Goal: Transaction & Acquisition: Purchase product/service

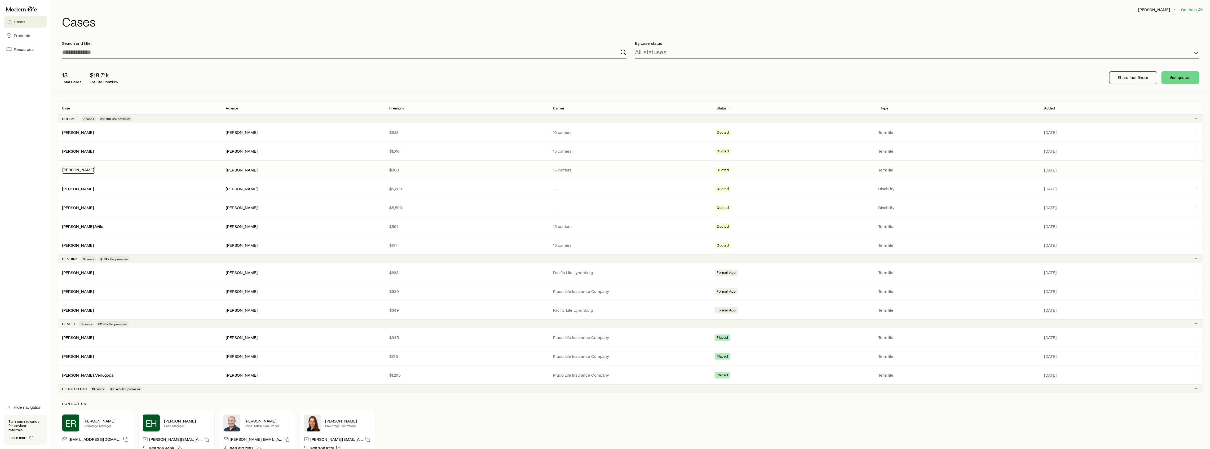
click at [65, 169] on link "[PERSON_NAME]" at bounding box center [78, 169] width 32 height 5
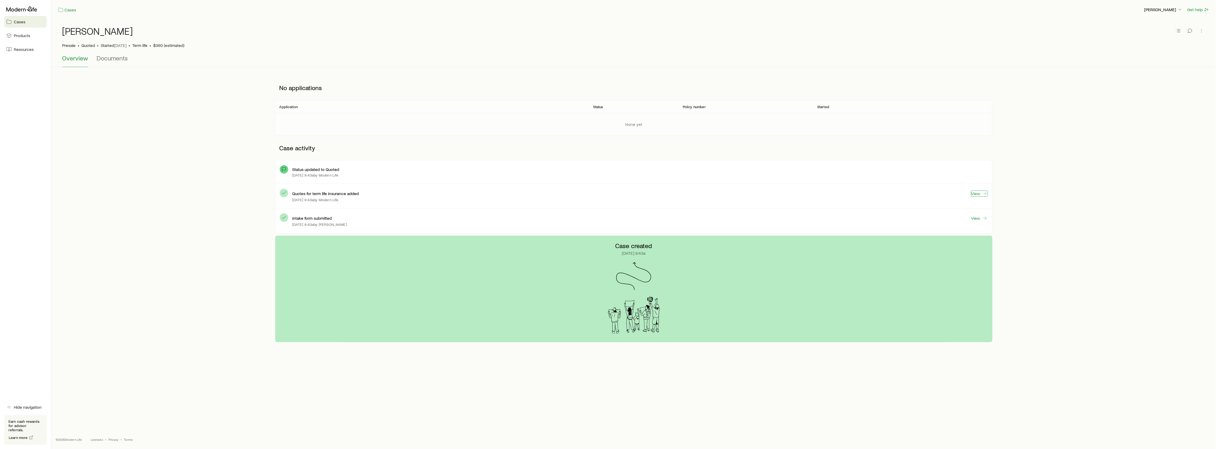
click at [982, 193] on icon at bounding box center [984, 193] width 5 height 5
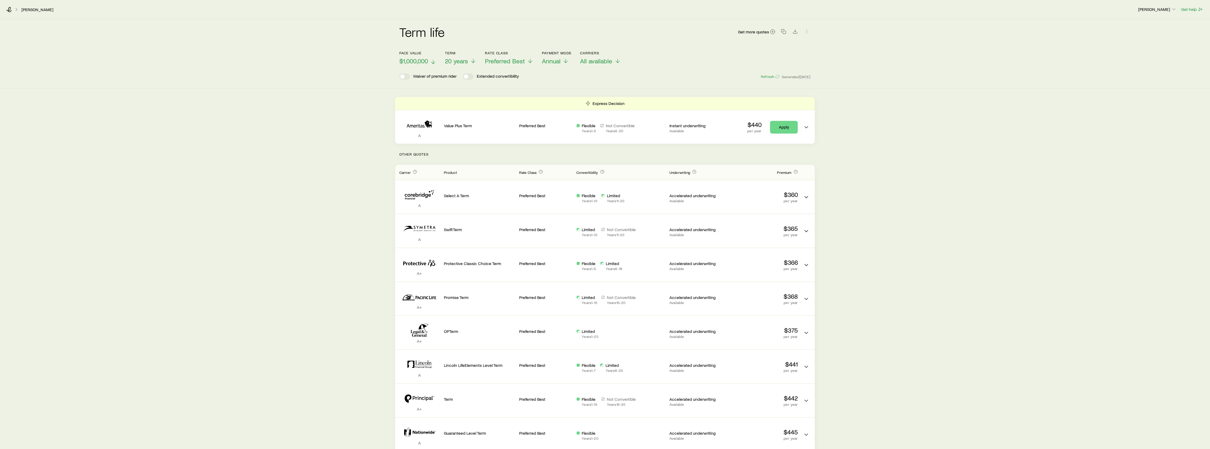
click at [406, 59] on span "$1,000,000" at bounding box center [413, 60] width 29 height 7
click at [420, 83] on span "Add a face value" at bounding box center [431, 82] width 47 height 7
type input "*********"
click at [436, 99] on button "Done" at bounding box center [436, 95] width 72 height 13
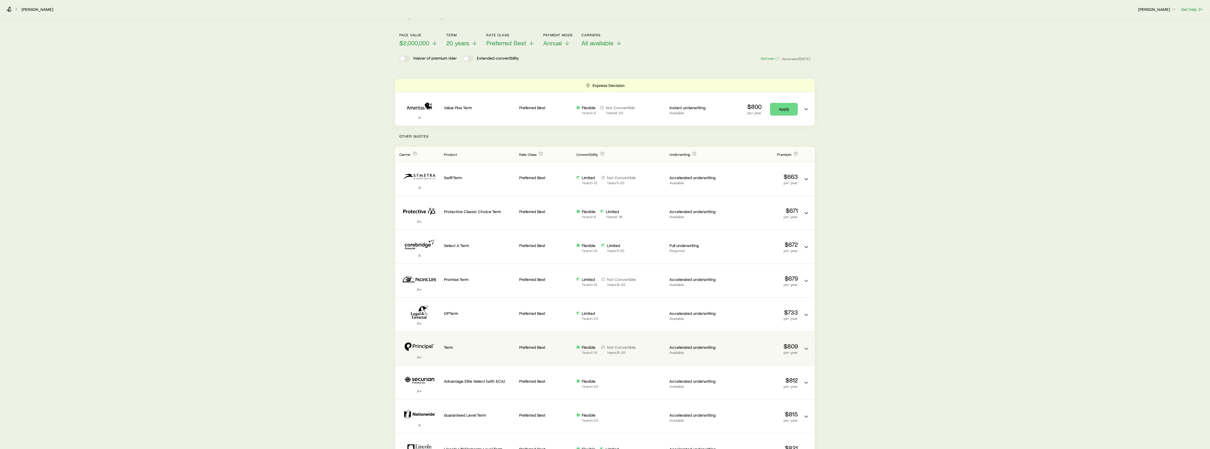
scroll to position [59, 0]
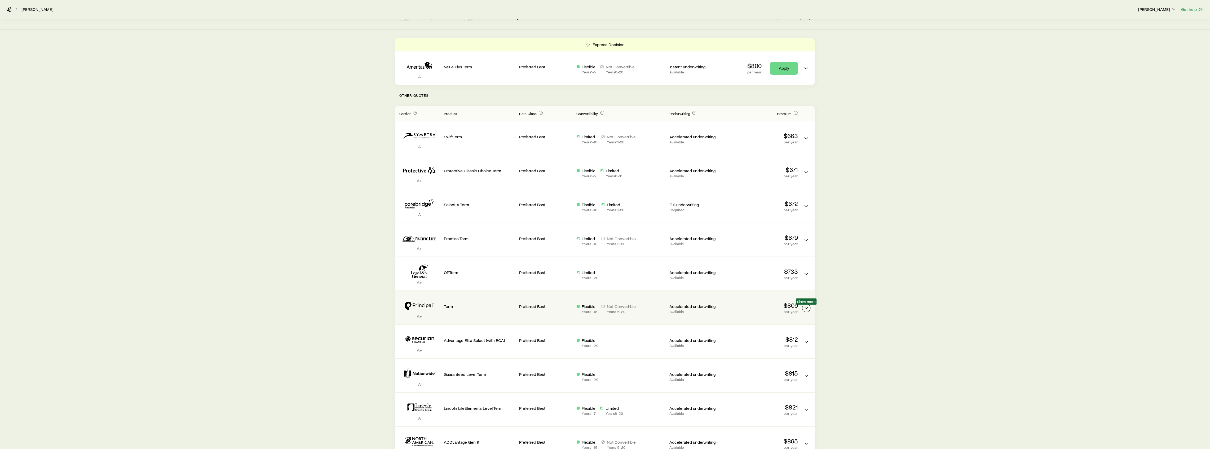
click at [809, 307] on icon "Term quotes" at bounding box center [807, 308] width 6 height 6
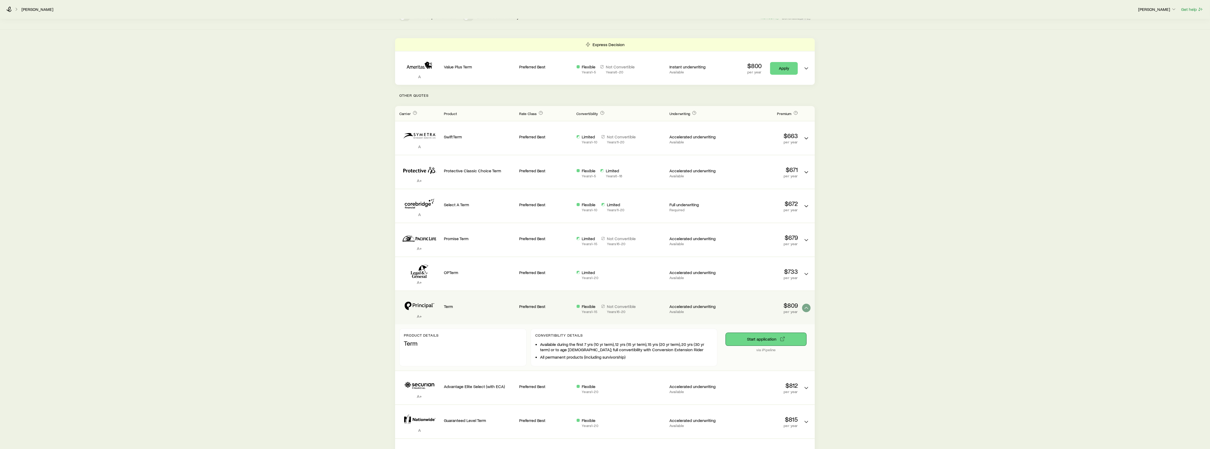
click at [778, 336] on button "Start application" at bounding box center [766, 339] width 81 height 13
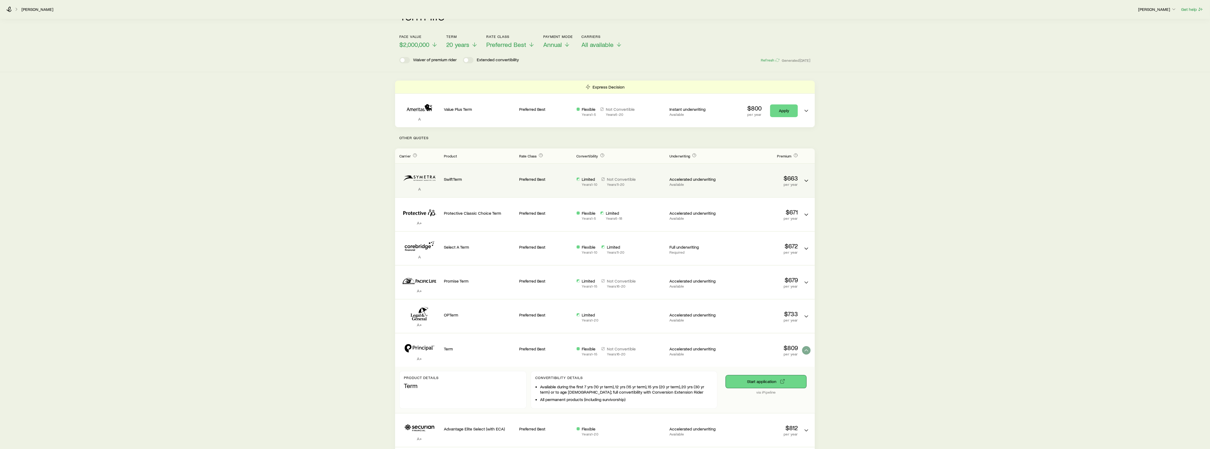
scroll to position [0, 0]
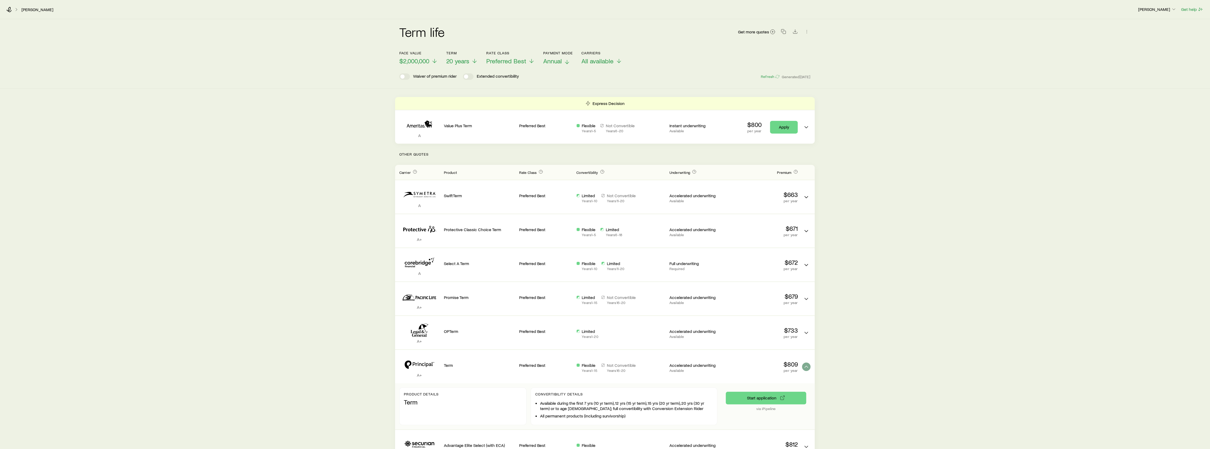
click at [553, 58] on span "Annual" at bounding box center [552, 60] width 19 height 7
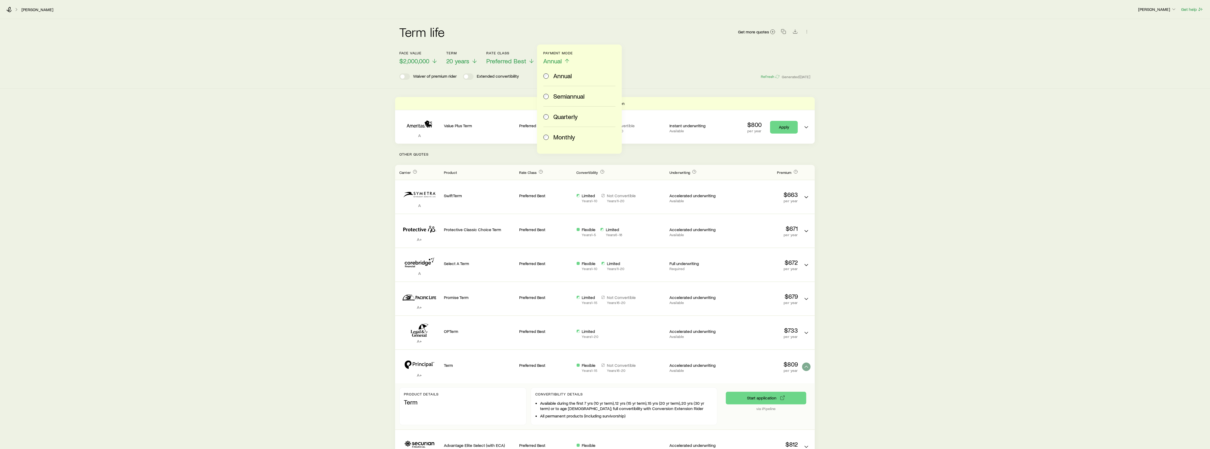
click at [639, 49] on div "Term life Get more quotes" at bounding box center [604, 35] width 411 height 32
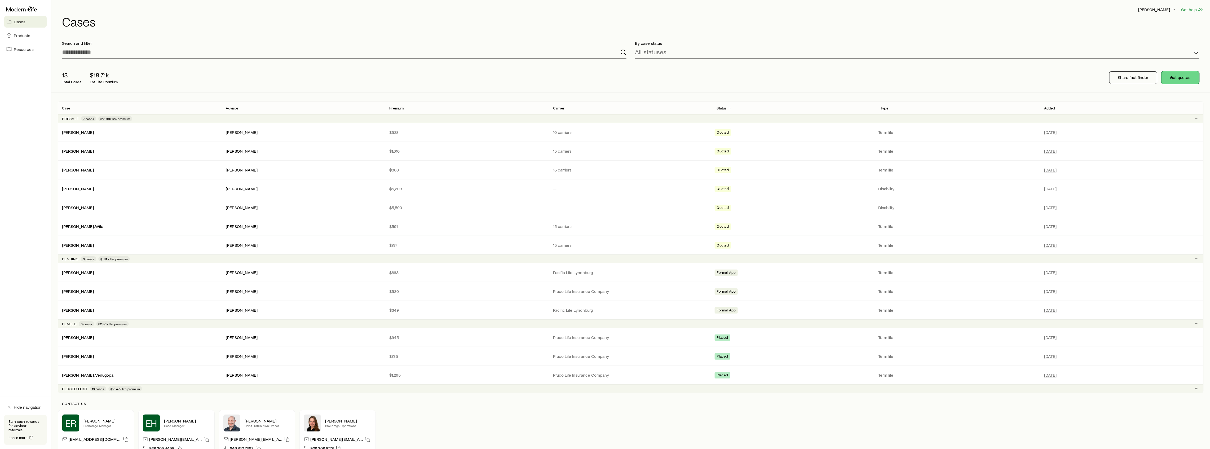
click at [1175, 81] on button "Get quotes" at bounding box center [1181, 77] width 38 height 13
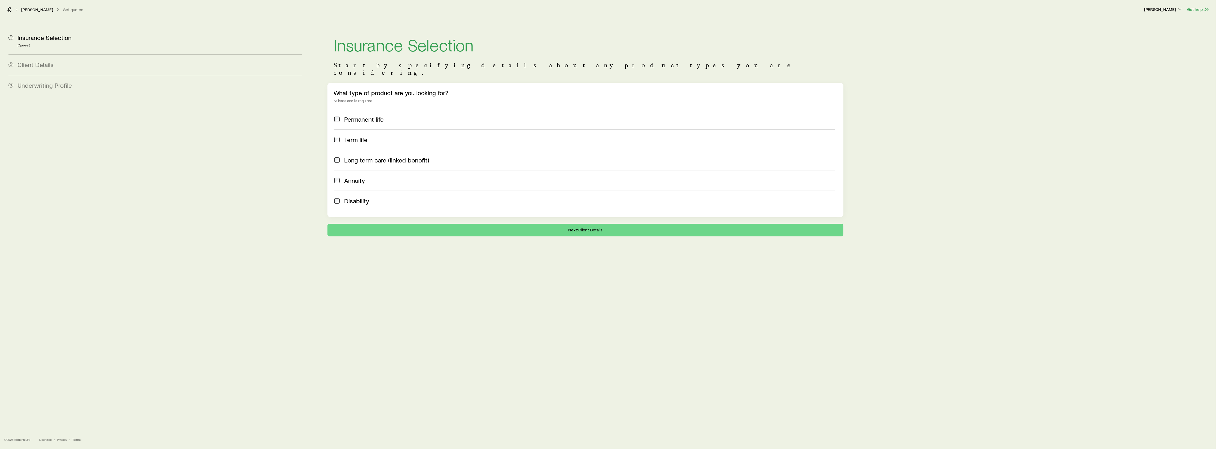
drag, startPoint x: 386, startPoint y: 126, endPoint x: 385, endPoint y: 130, distance: 3.5
click at [385, 129] on label "Term life" at bounding box center [584, 139] width 501 height 20
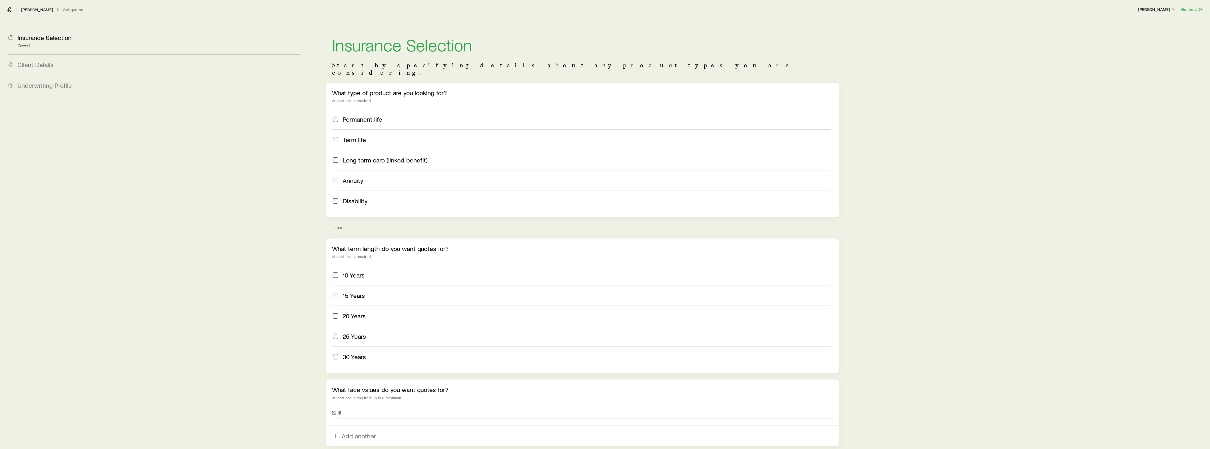
click at [373, 306] on label "20 Years" at bounding box center [581, 316] width 499 height 20
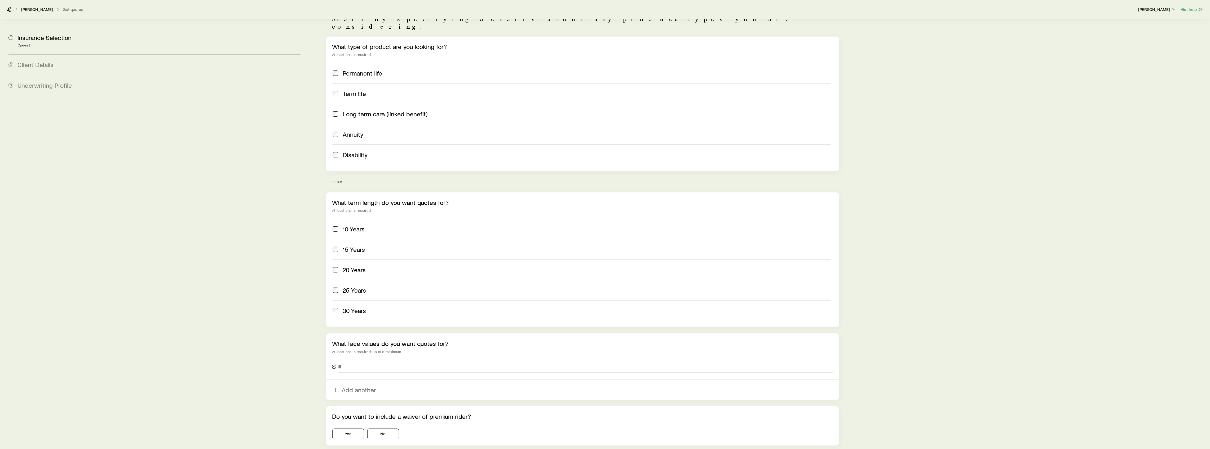
scroll to position [90, 0]
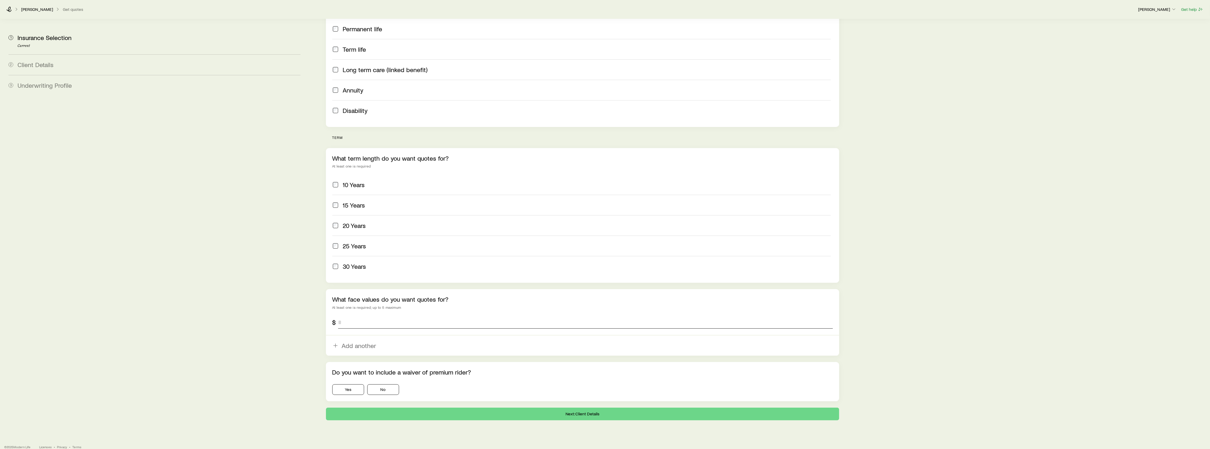
click at [362, 316] on input "tel" at bounding box center [585, 322] width 495 height 13
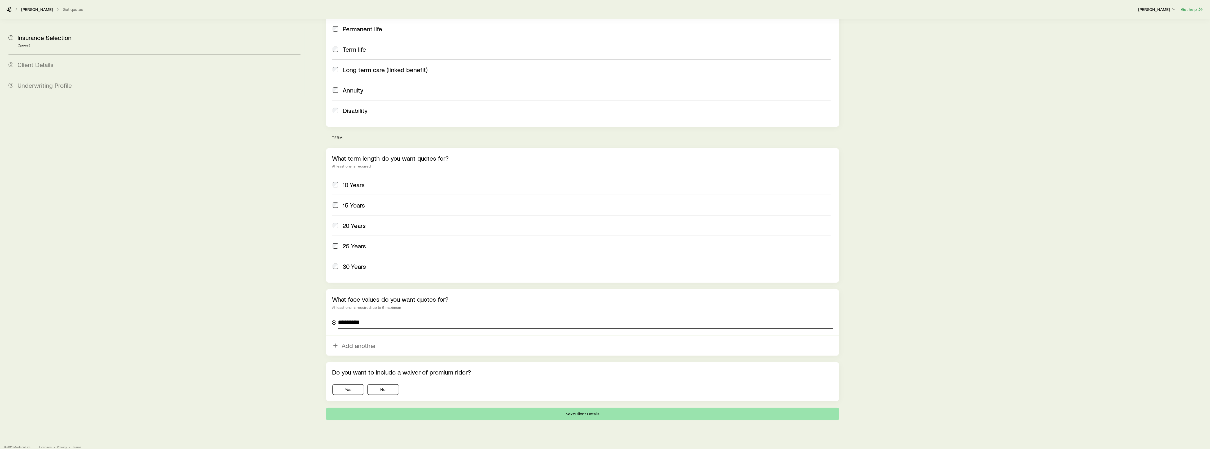
type input "*********"
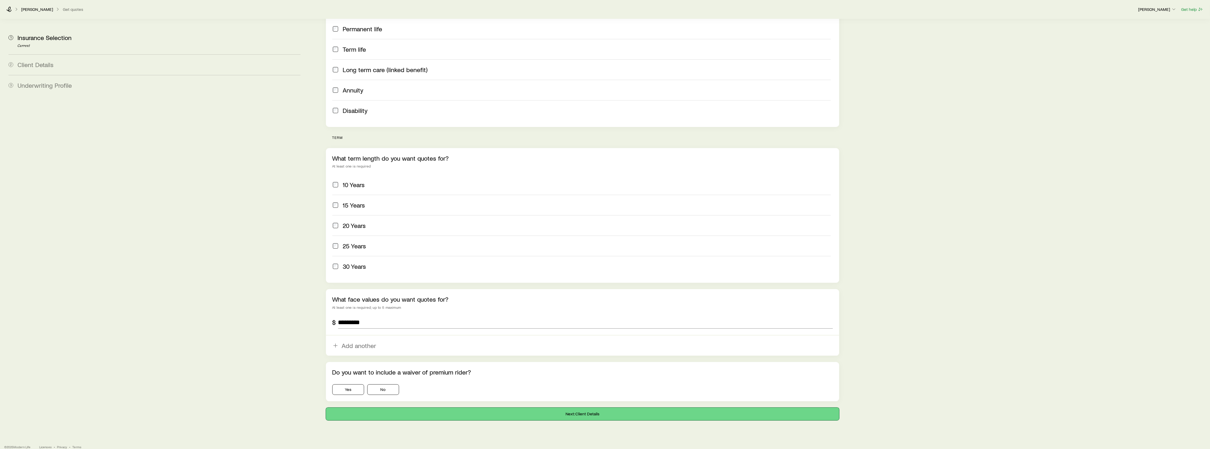
click at [424, 410] on button "Next: Client Details" at bounding box center [583, 414] width 514 height 13
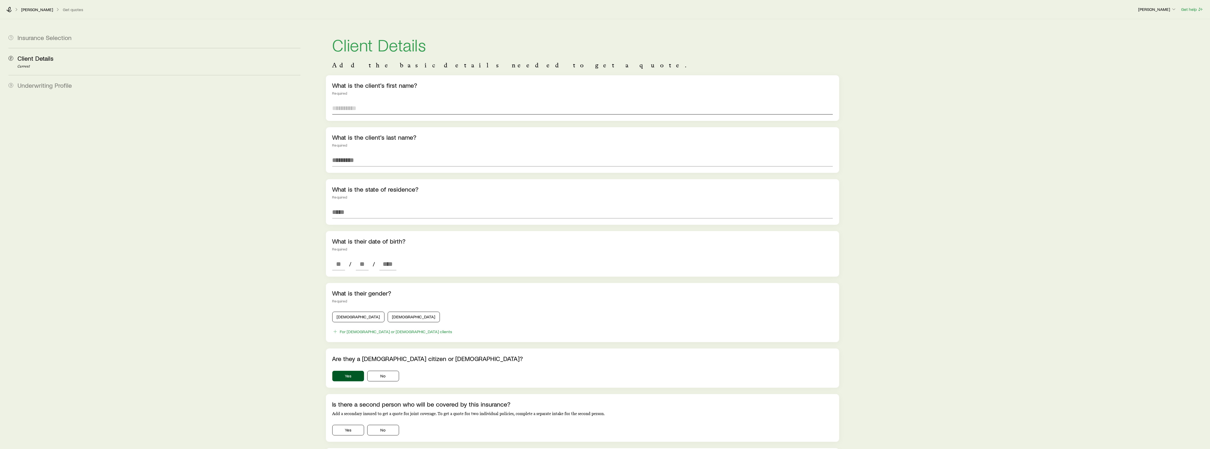
click at [350, 109] on input "text" at bounding box center [582, 108] width 501 height 13
type input "******"
type input "*****"
click at [348, 210] on input at bounding box center [582, 212] width 501 height 13
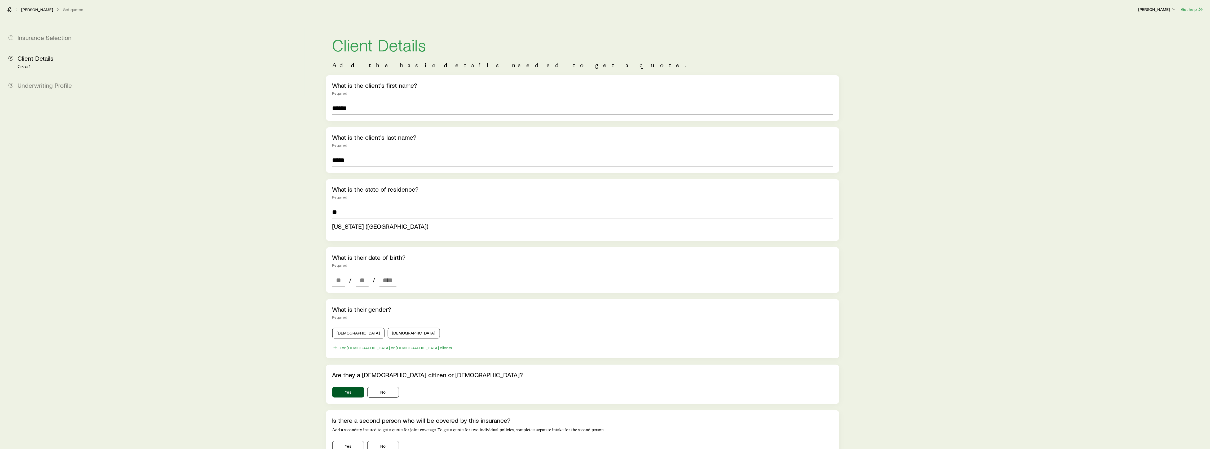
click at [351, 225] on span "[US_STATE] ([GEOGRAPHIC_DATA])" at bounding box center [380, 226] width 96 height 8
type input "**********"
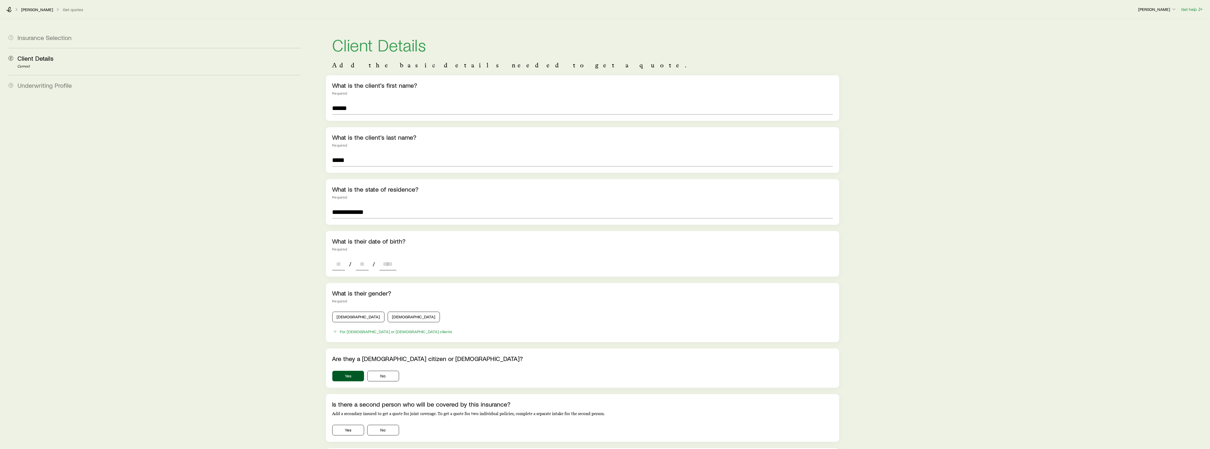
click at [339, 265] on input at bounding box center [338, 264] width 13 height 13
type input "**"
type input "****"
type input "*"
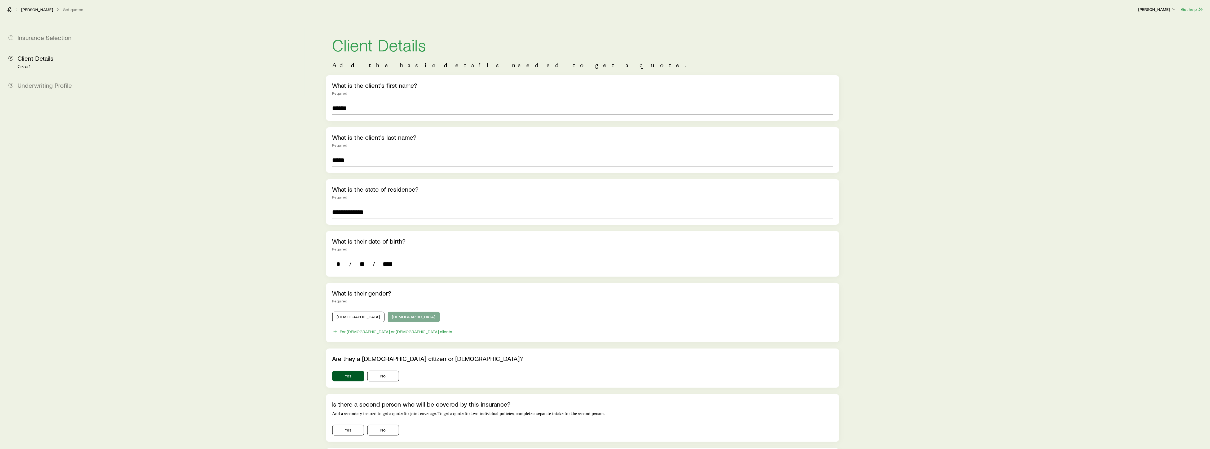
type input "****"
click at [388, 318] on button "[DEMOGRAPHIC_DATA]" at bounding box center [414, 317] width 52 height 11
click at [393, 427] on button "No" at bounding box center [383, 430] width 32 height 11
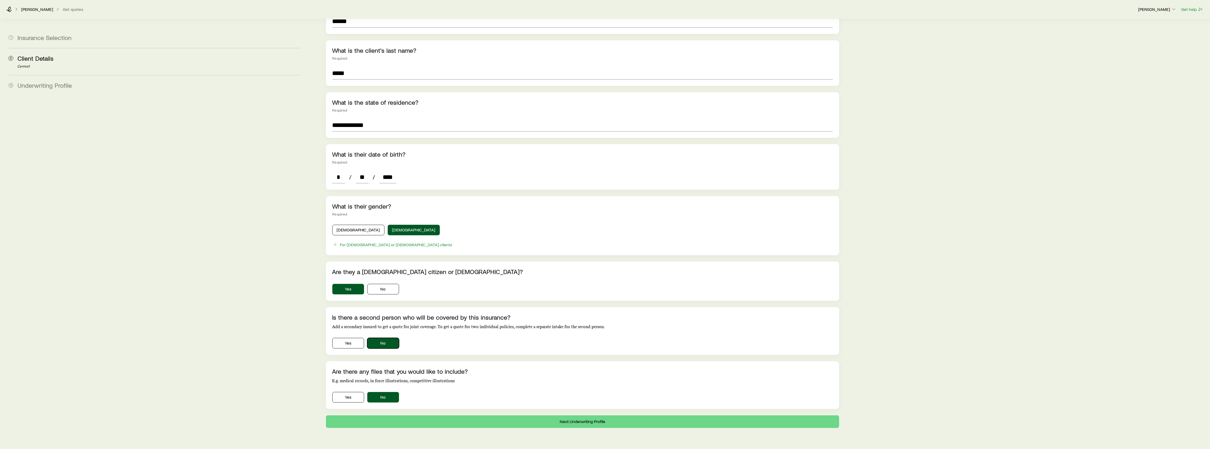
scroll to position [102, 0]
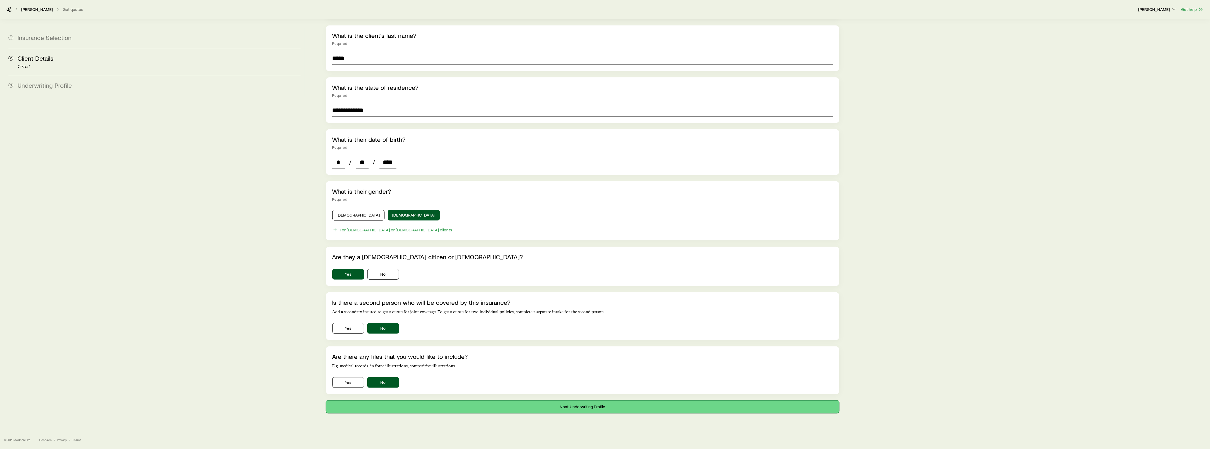
click at [424, 406] on button "Next: Underwriting Profile" at bounding box center [583, 407] width 514 height 13
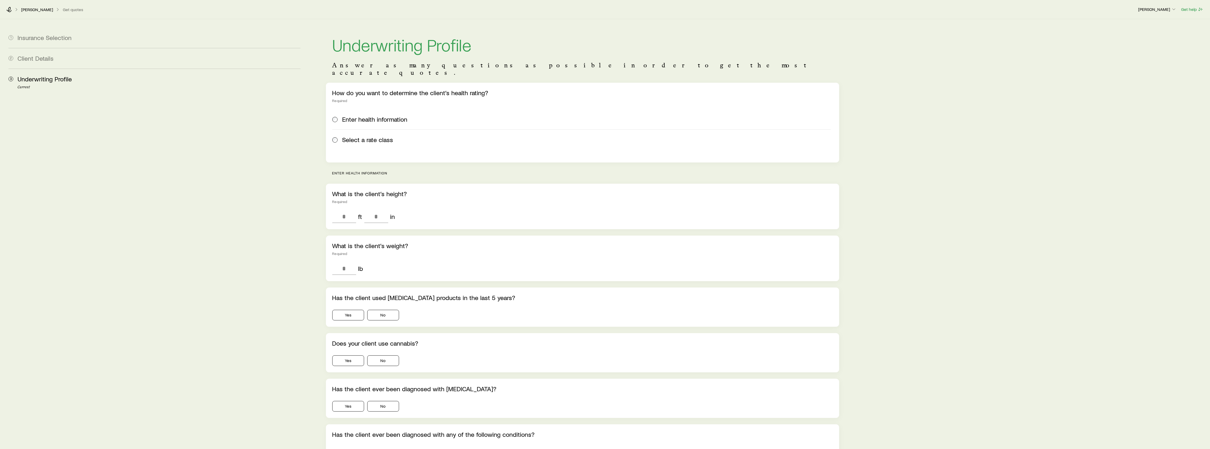
click at [357, 136] on span "Select a rate class" at bounding box center [368, 139] width 51 height 7
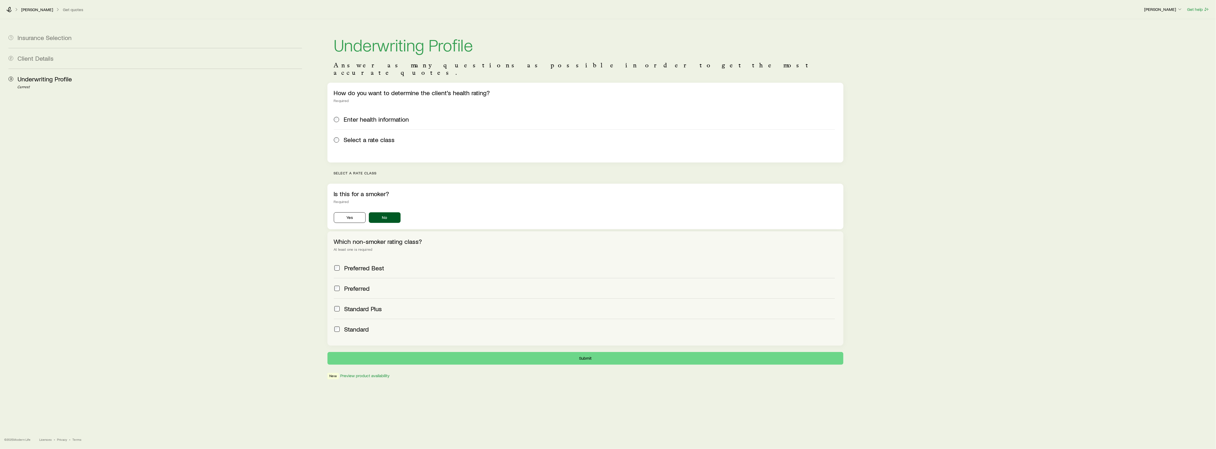
drag, startPoint x: 363, startPoint y: 259, endPoint x: 371, endPoint y: 263, distance: 9.6
click at [363, 264] on span "Preferred Best" at bounding box center [364, 267] width 40 height 7
click at [455, 356] on button "Submit" at bounding box center [585, 358] width 516 height 13
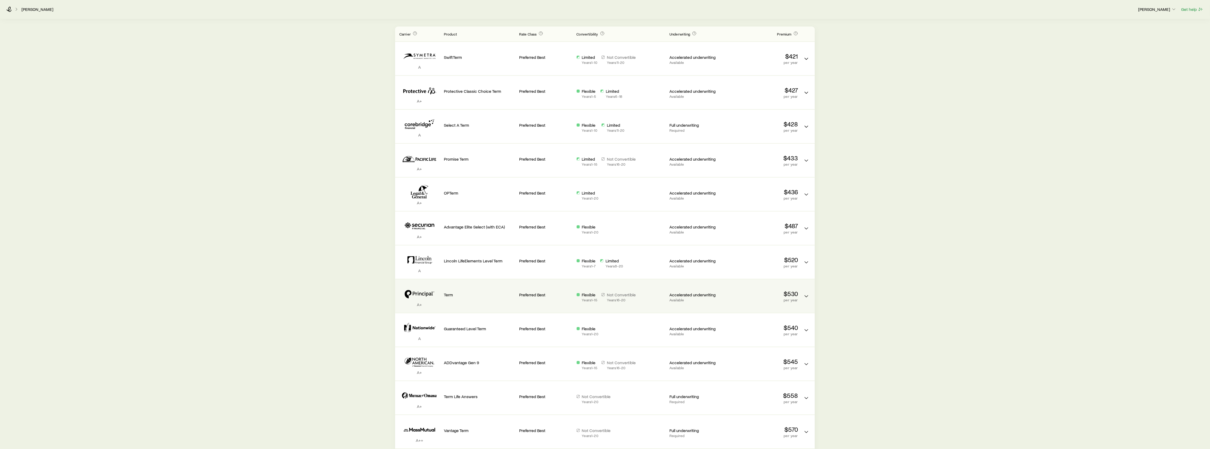
scroll to position [177, 0]
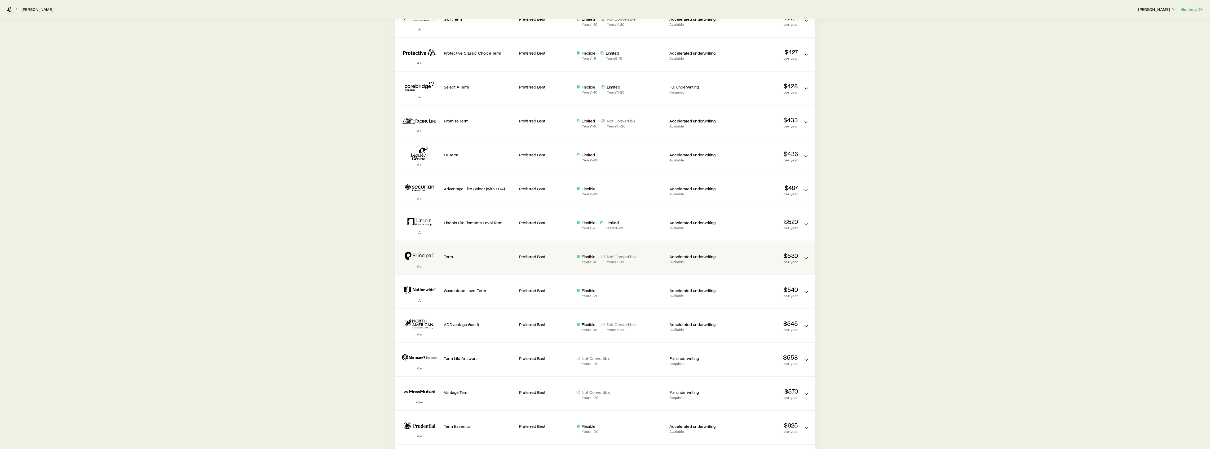
click at [774, 256] on p "$530" at bounding box center [762, 255] width 71 height 7
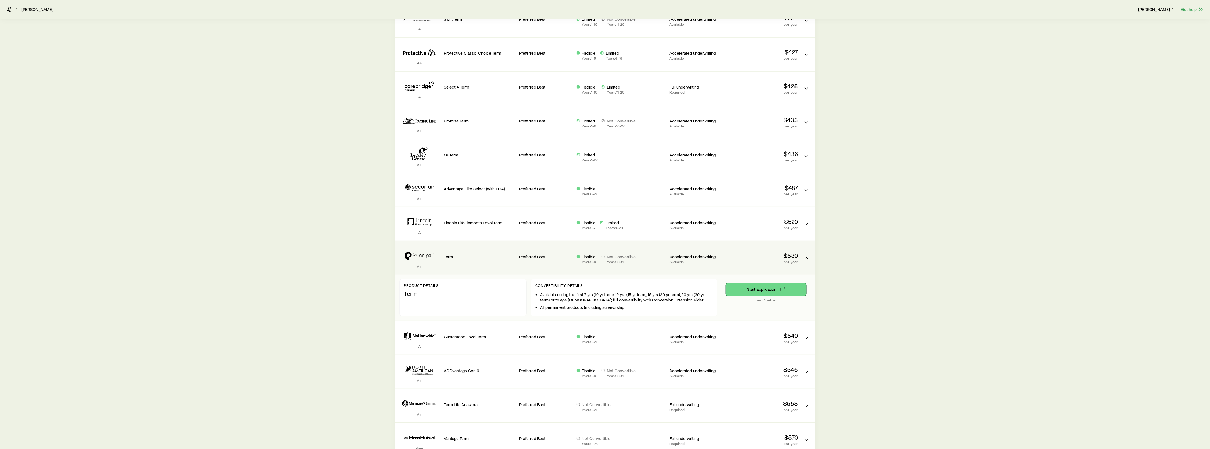
click at [772, 289] on button "Start application" at bounding box center [766, 289] width 81 height 13
